Goal: Check status: Check status

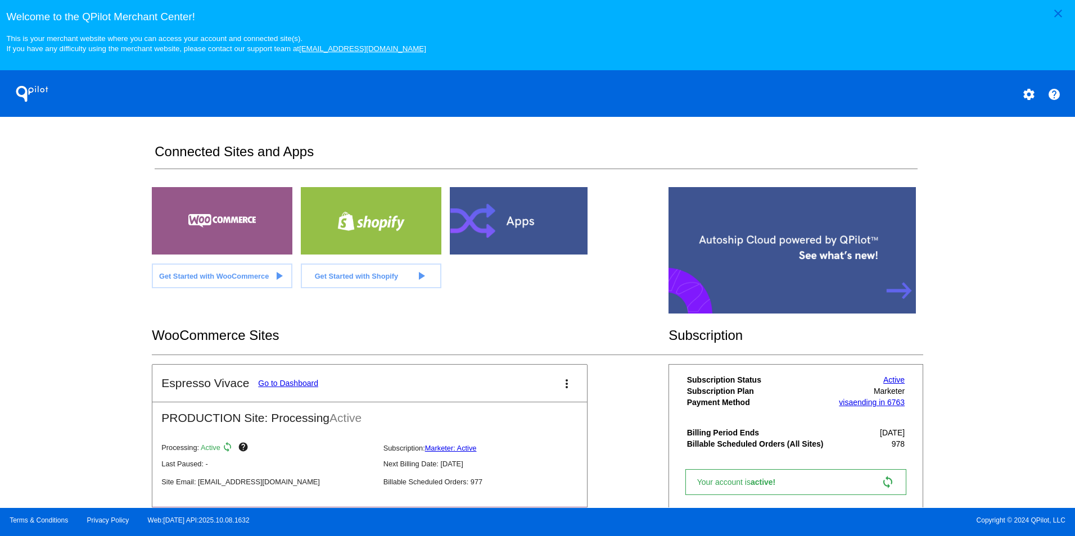
click at [282, 386] on link "Go to Dashboard" at bounding box center [288, 383] width 60 height 9
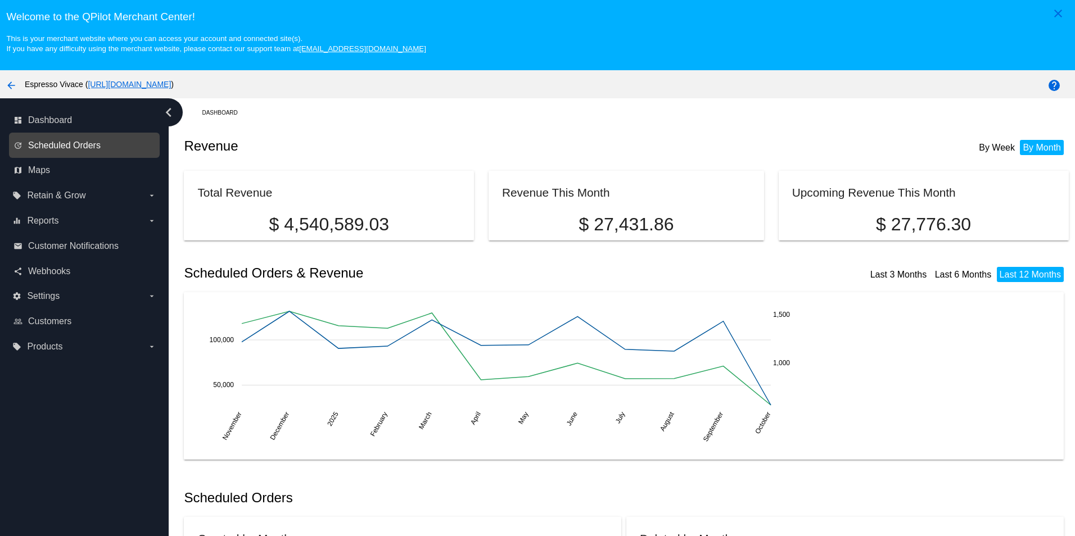
click at [82, 149] on span "Scheduled Orders" at bounding box center [64, 146] width 73 height 10
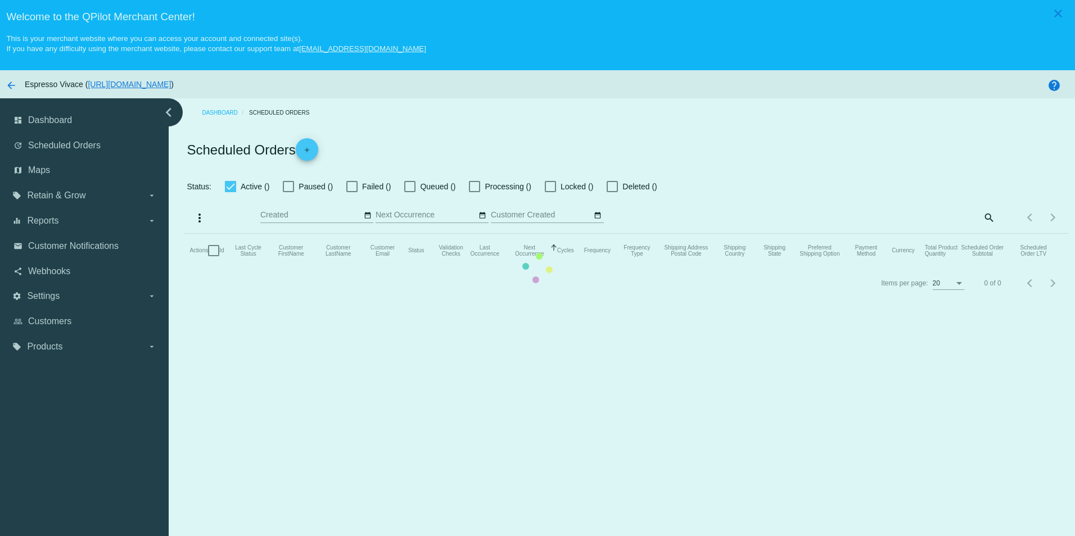
type input "[DATE] - [DATE]"
click at [481, 234] on mat-table "Actions Id Last Cycle Status Customer FirstName Customer LastName Customer Emai…" at bounding box center [626, 251] width 885 height 34
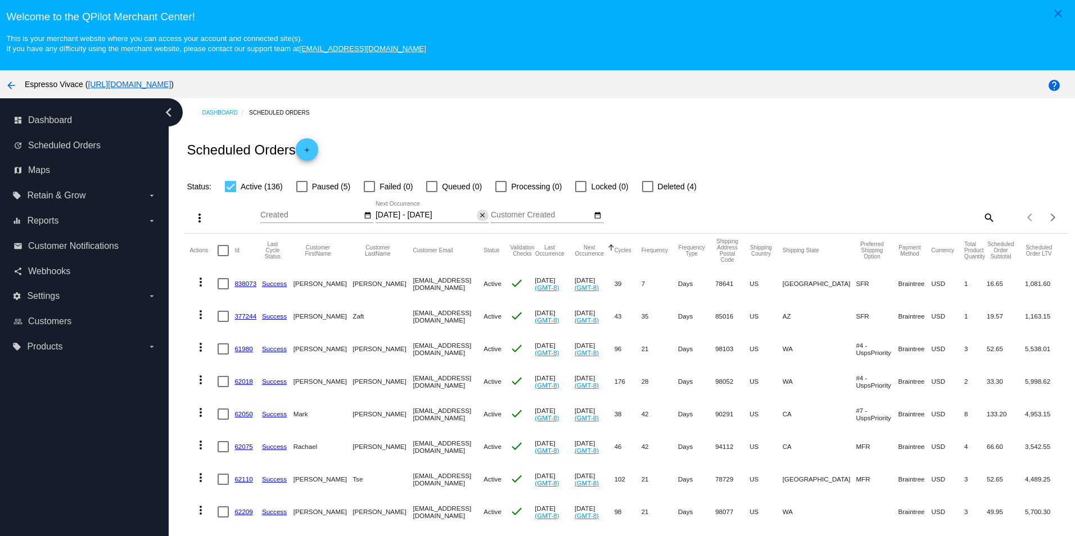
click at [481, 217] on mat-icon "close" at bounding box center [483, 215] width 8 height 9
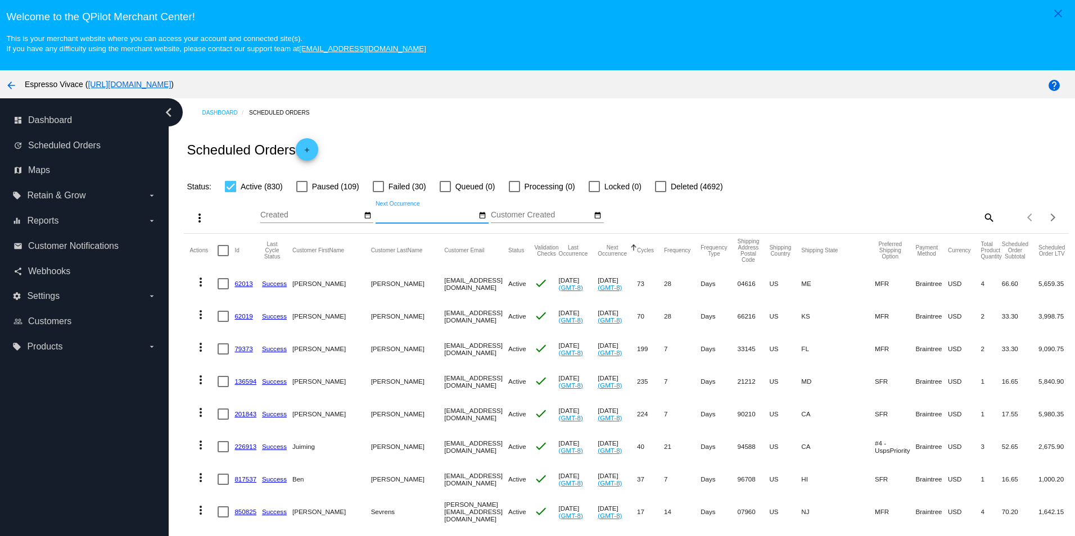
click at [481, 219] on mat-icon "date_range" at bounding box center [483, 215] width 8 height 9
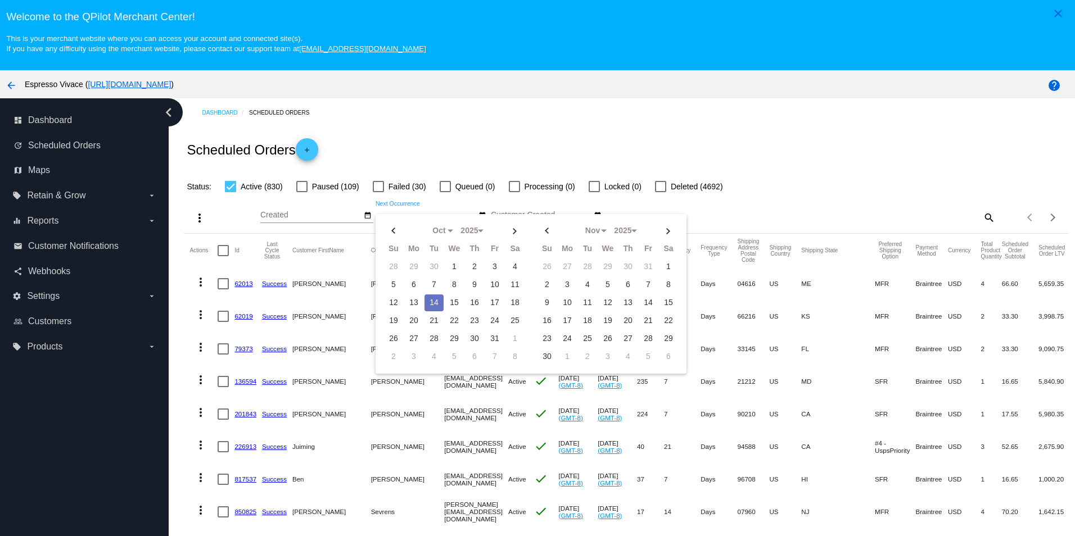
click at [432, 304] on td "14" at bounding box center [434, 303] width 19 height 17
click at [391, 322] on td "19" at bounding box center [393, 321] width 19 height 17
type input "[DATE] - [DATE]"
